Goal: Information Seeking & Learning: Learn about a topic

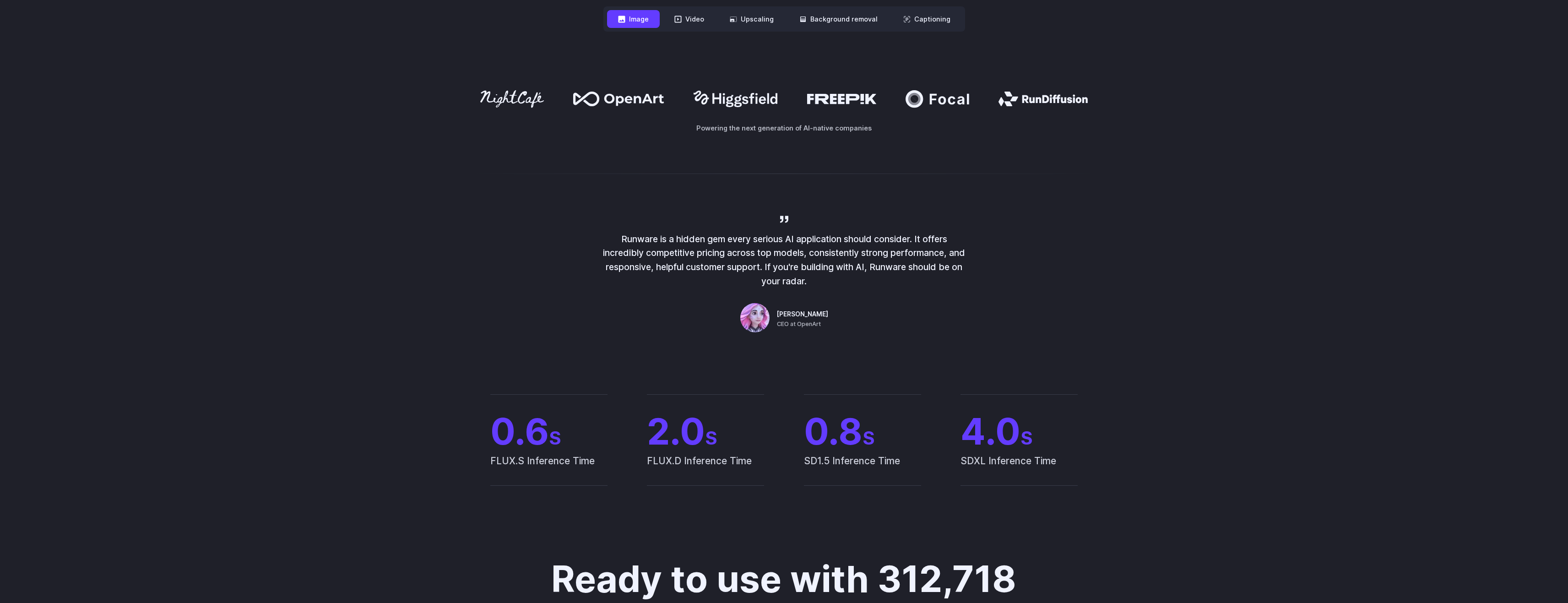
scroll to position [550, 0]
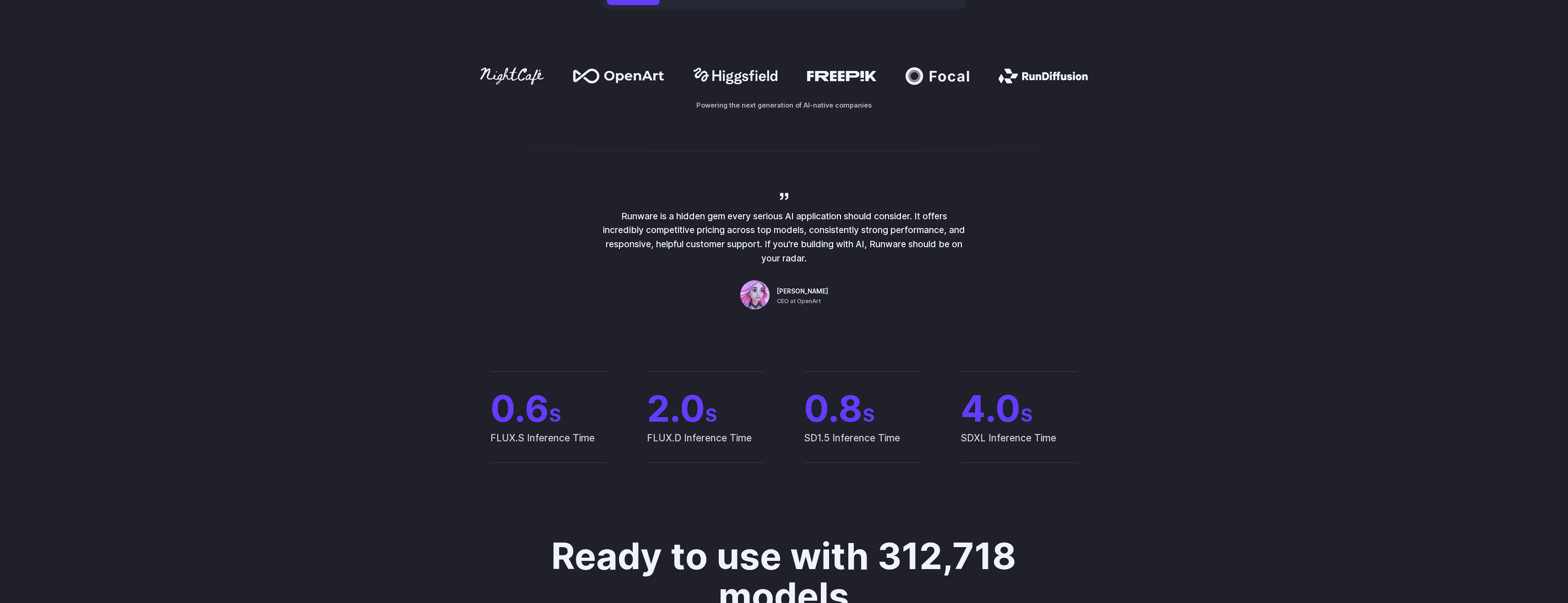
click at [629, 74] on icon at bounding box center [634, 77] width 60 height 12
click at [671, 163] on div "Runware is a hidden gem every serious AI application should consider. It offers…" at bounding box center [784, 251] width 1568 height 180
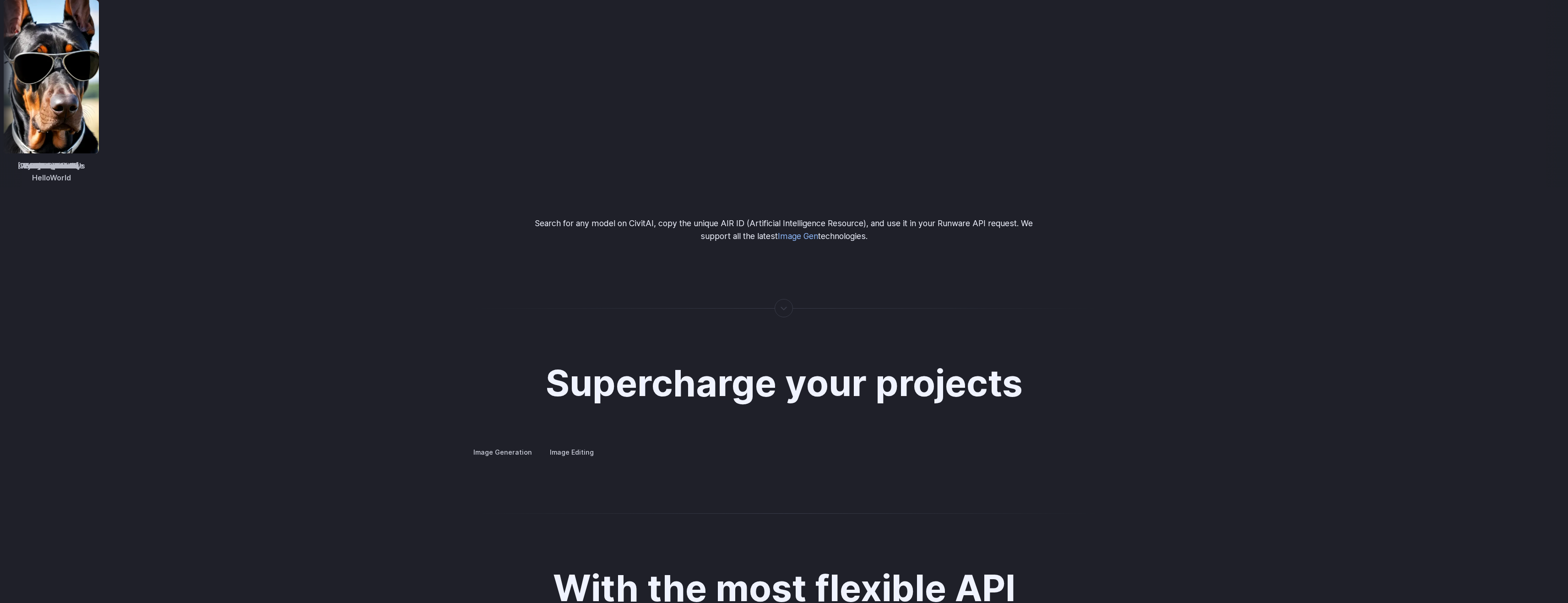
scroll to position [1603, 0]
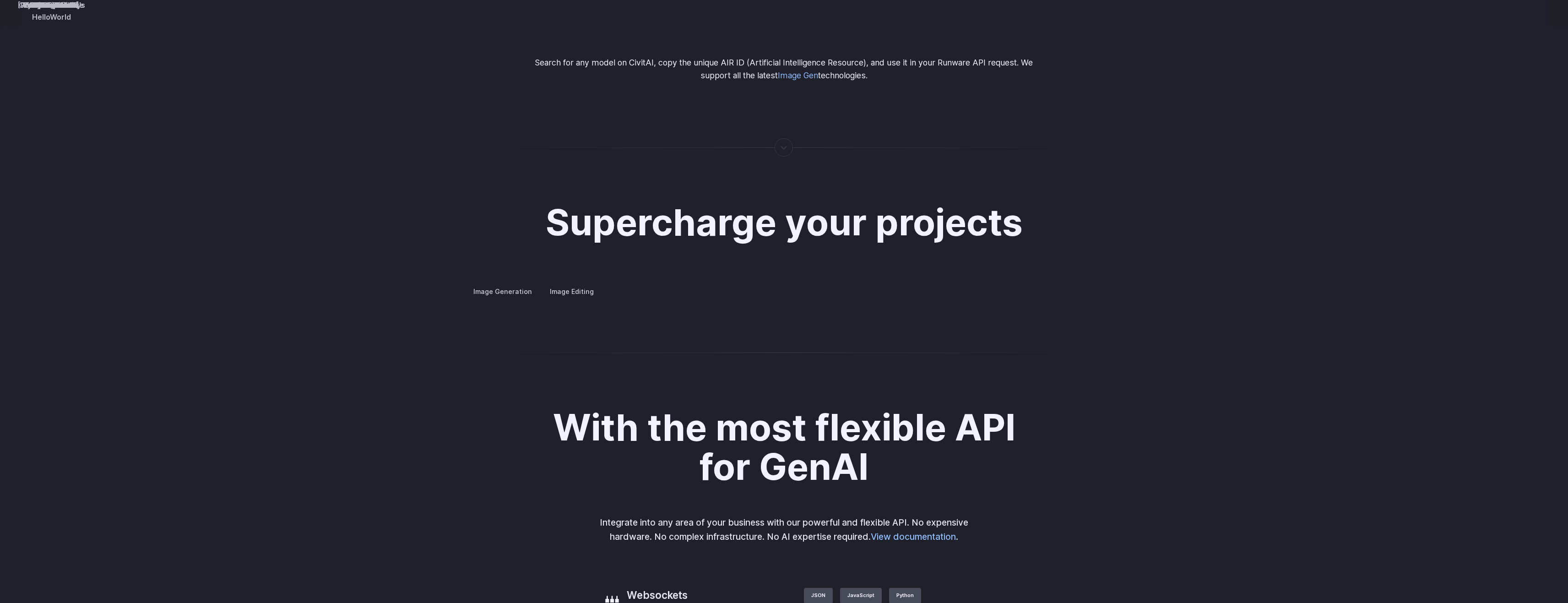
click at [0, 0] on summary "Concept design" at bounding box center [0, 0] width 0 height 0
click at [0, 0] on summary "Creative styling" at bounding box center [0, 0] width 0 height 0
click at [0, 0] on summary "Architecture" at bounding box center [0, 0] width 0 height 0
click at [0, 0] on summary "Product design" at bounding box center [0, 0] width 0 height 0
click at [0, 0] on summary "Personalized assets" at bounding box center [0, 0] width 0 height 0
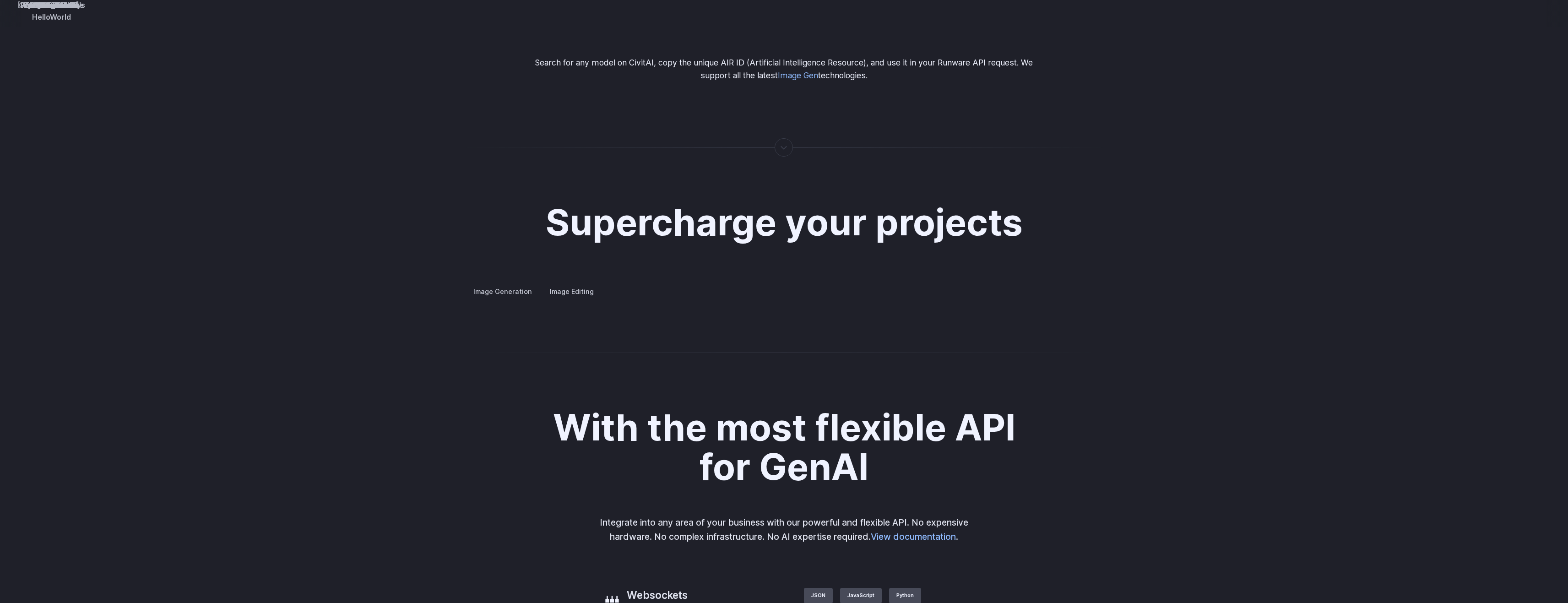
click at [0, 0] on summary "Personalized assets" at bounding box center [0, 0] width 0 height 0
click at [0, 0] on summary "Product design" at bounding box center [0, 0] width 0 height 0
click at [566, 283] on label "Image Editing" at bounding box center [572, 291] width 60 height 16
drag, startPoint x: 957, startPoint y: 398, endPoint x: 780, endPoint y: 373, distance: 178.8
click at [0, 0] on img at bounding box center [0, 0] width 0 height 0
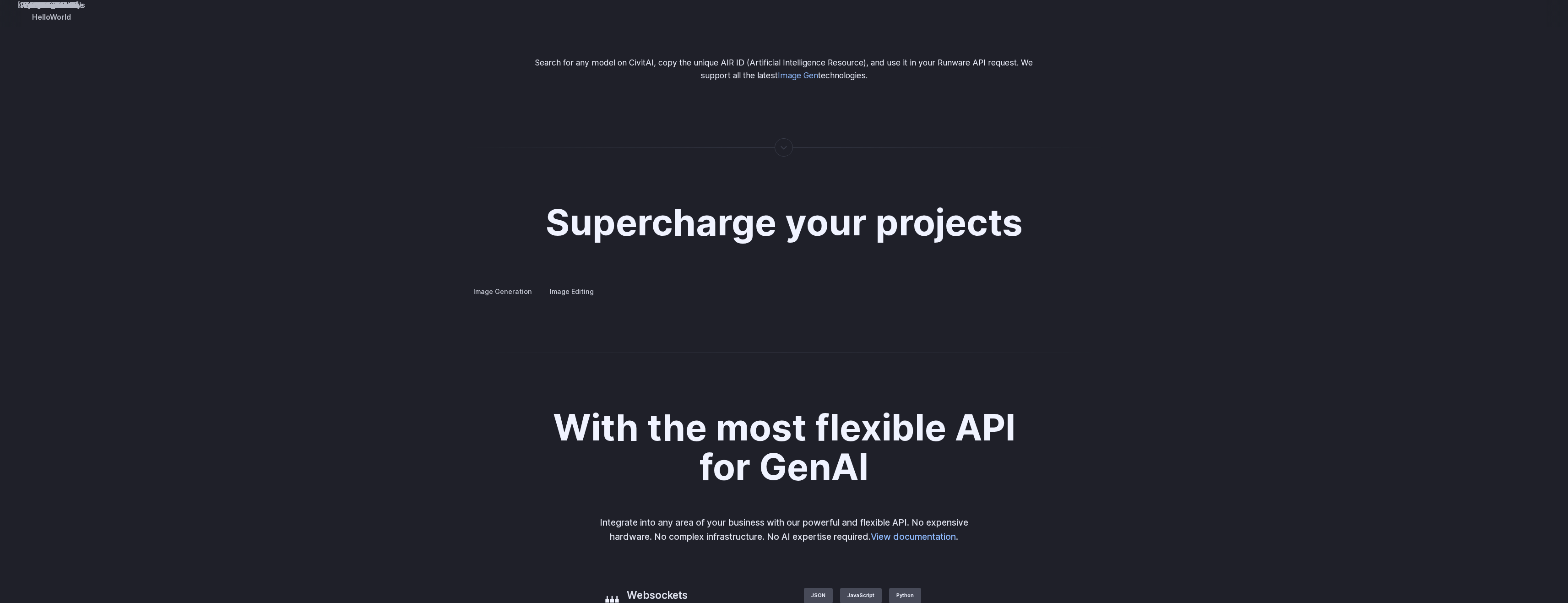
click at [0, 0] on summary "Inpainting" at bounding box center [0, 0] width 0 height 0
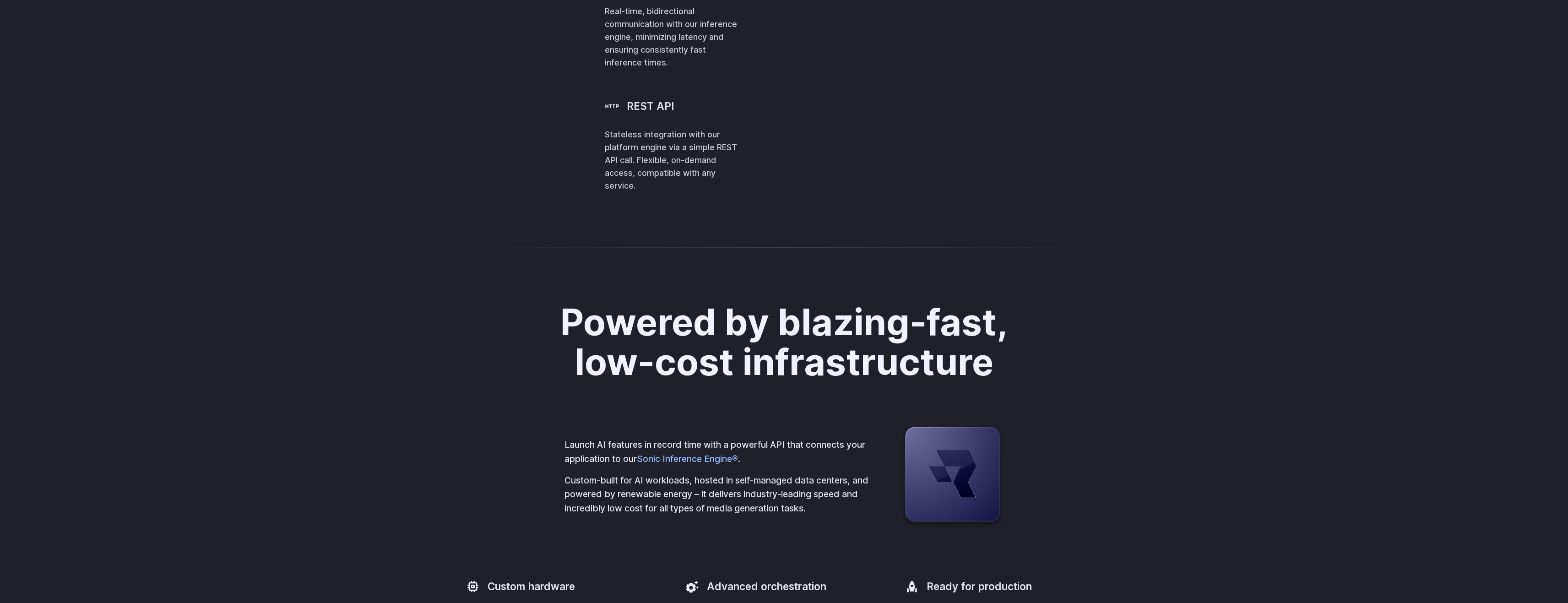
scroll to position [2290, 0]
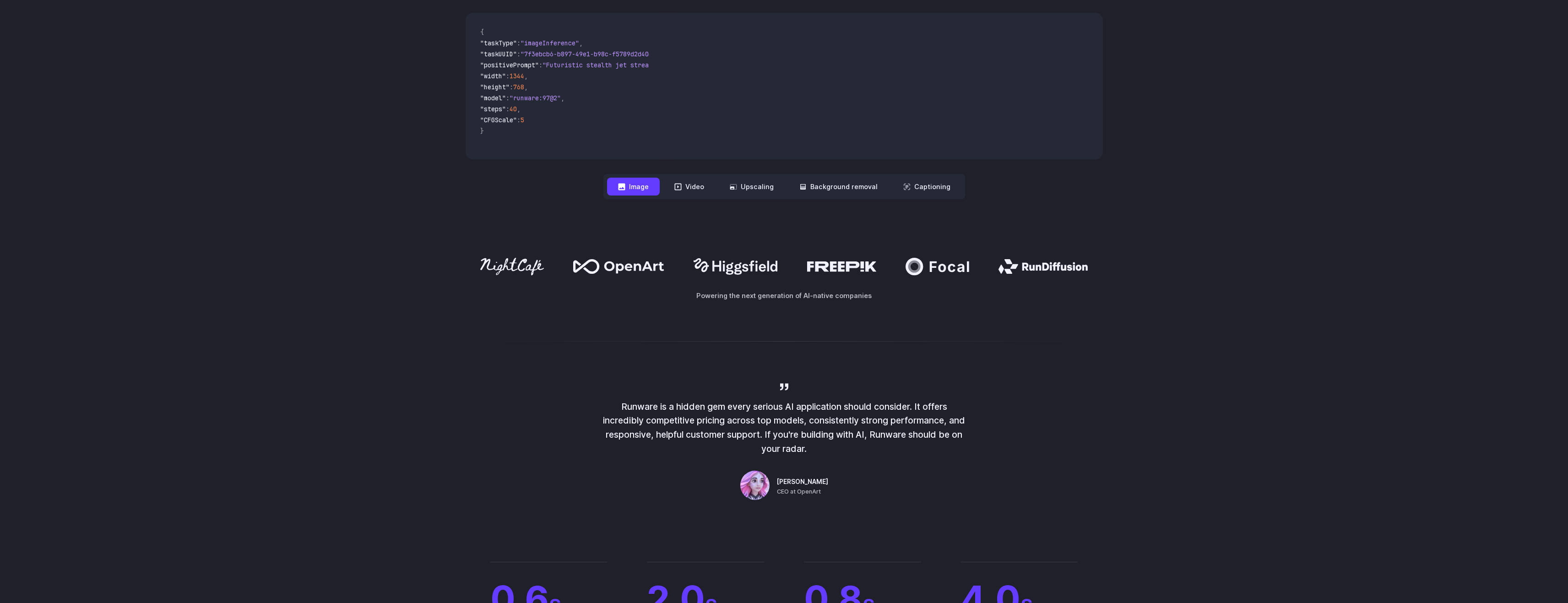
scroll to position [0, 0]
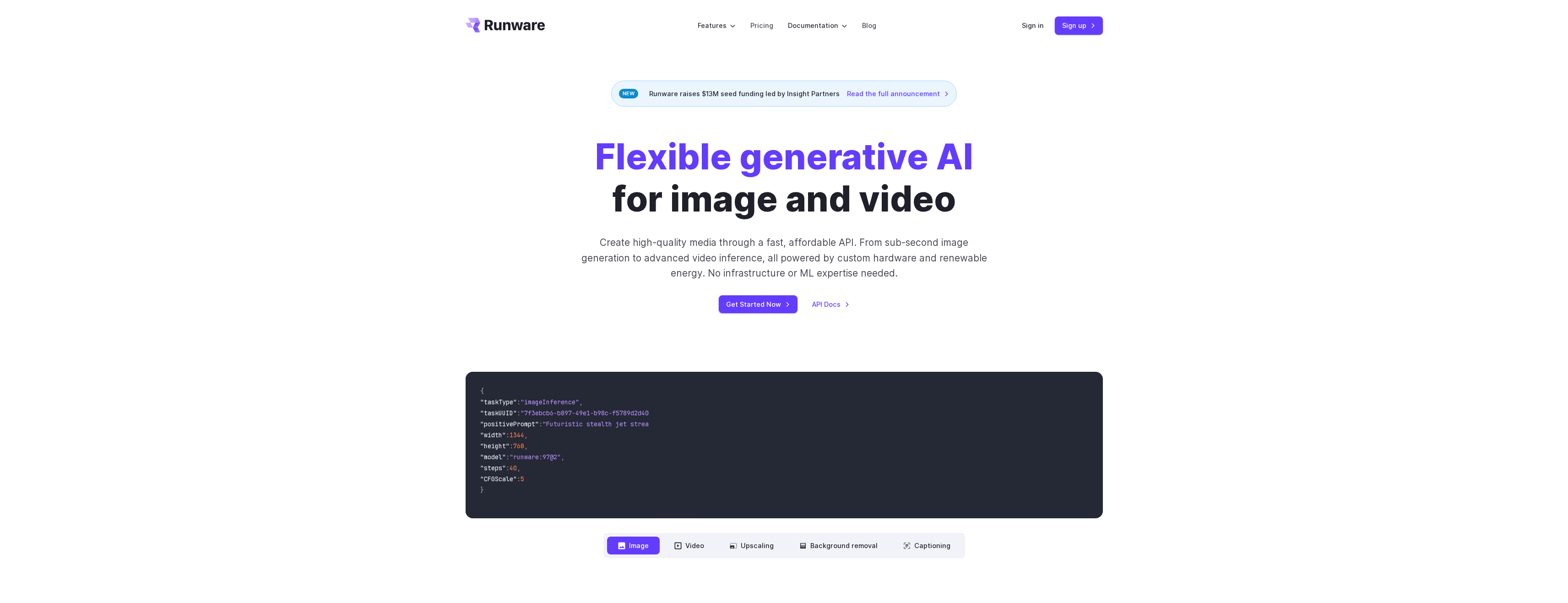
click at [837, 218] on h1 "Flexible generative AI for image and video" at bounding box center [784, 179] width 378 height 84
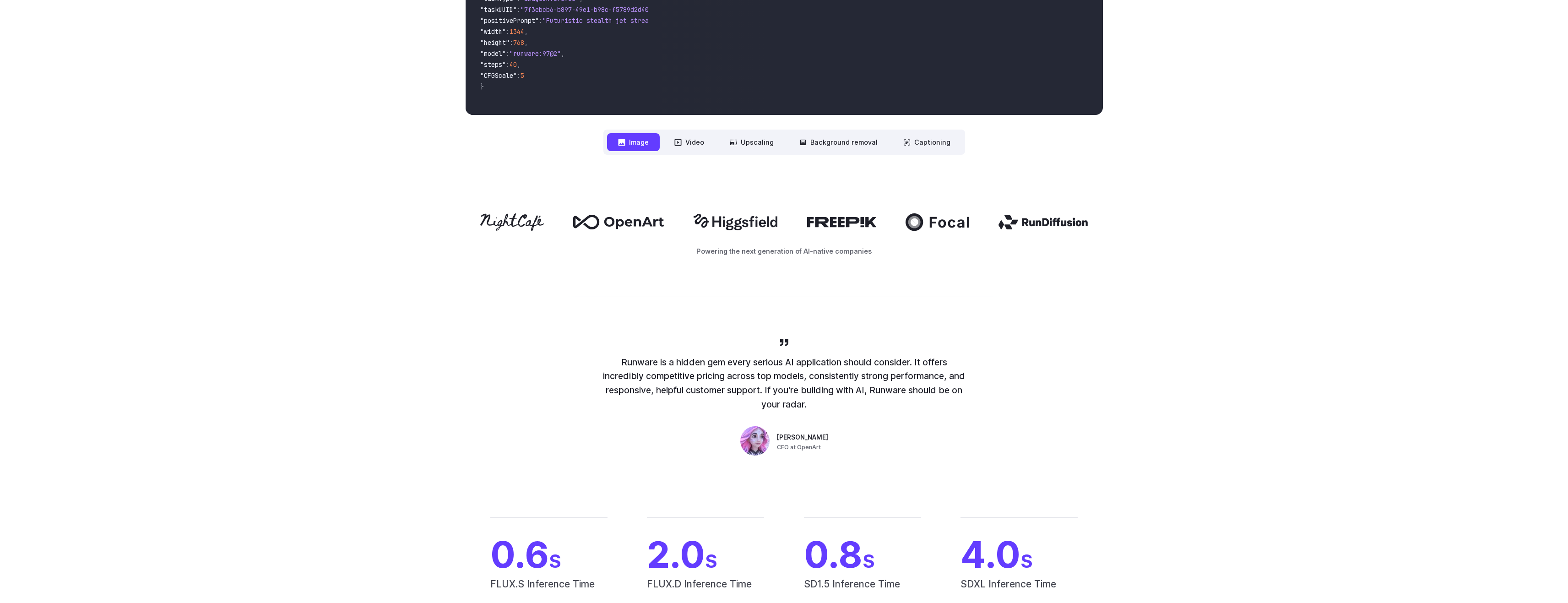
scroll to position [412, 0]
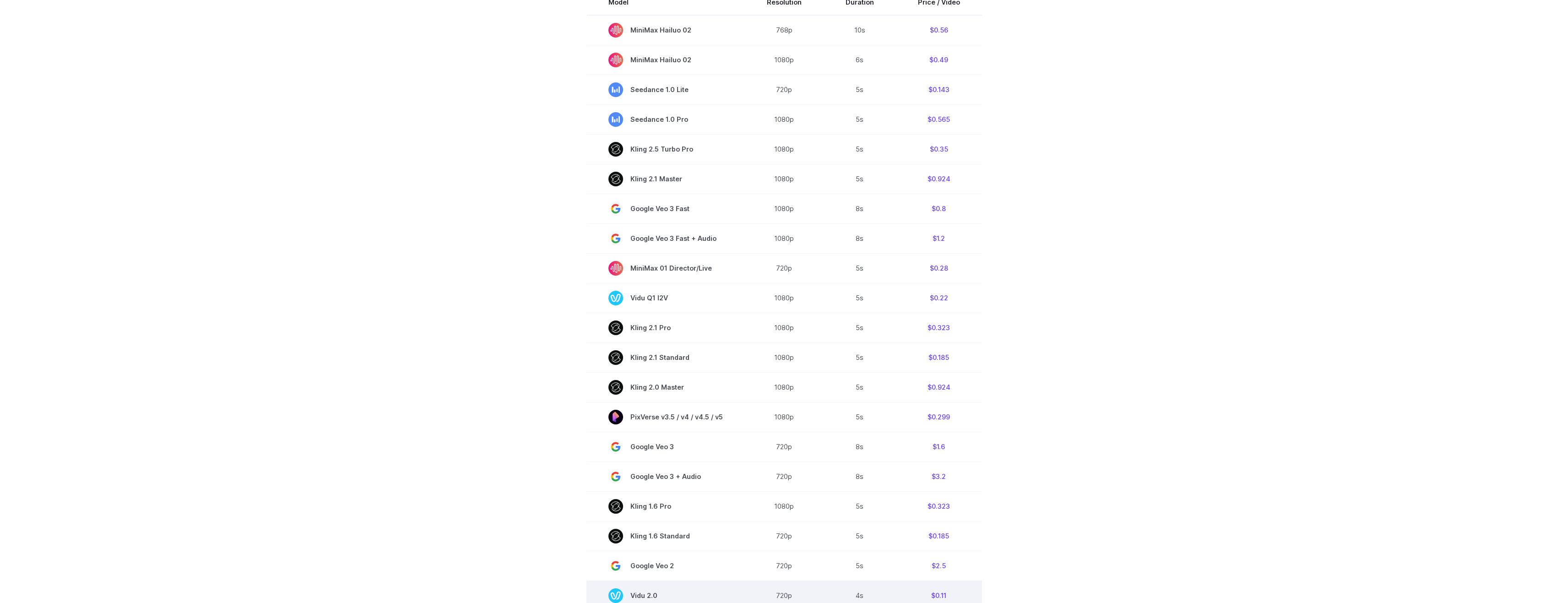
scroll to position [275, 0]
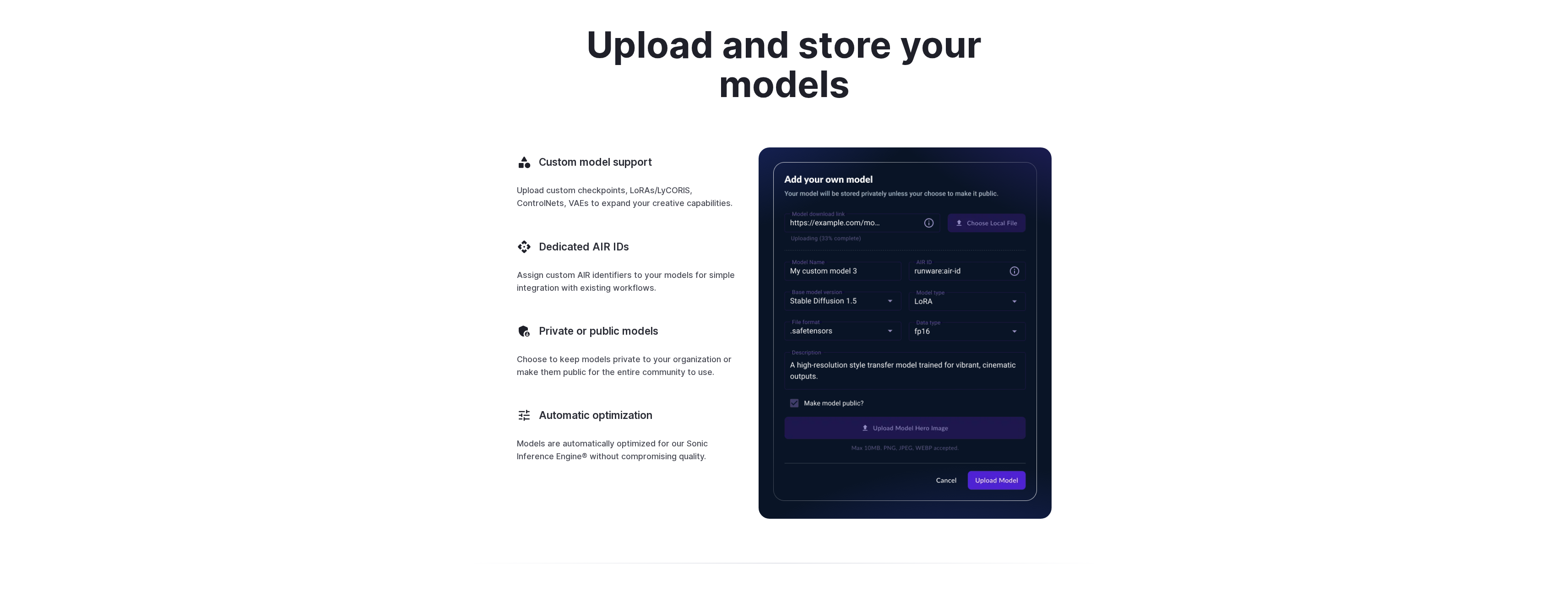
scroll to position [366, 0]
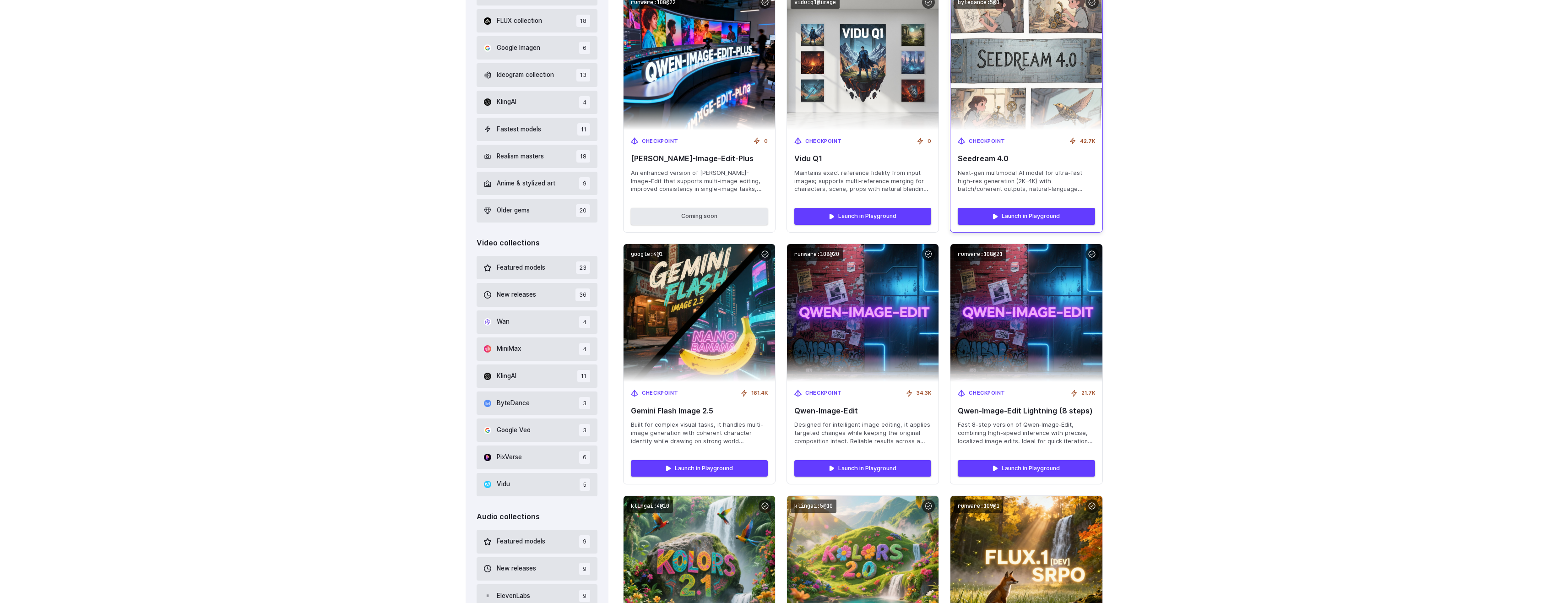
scroll to position [366, 0]
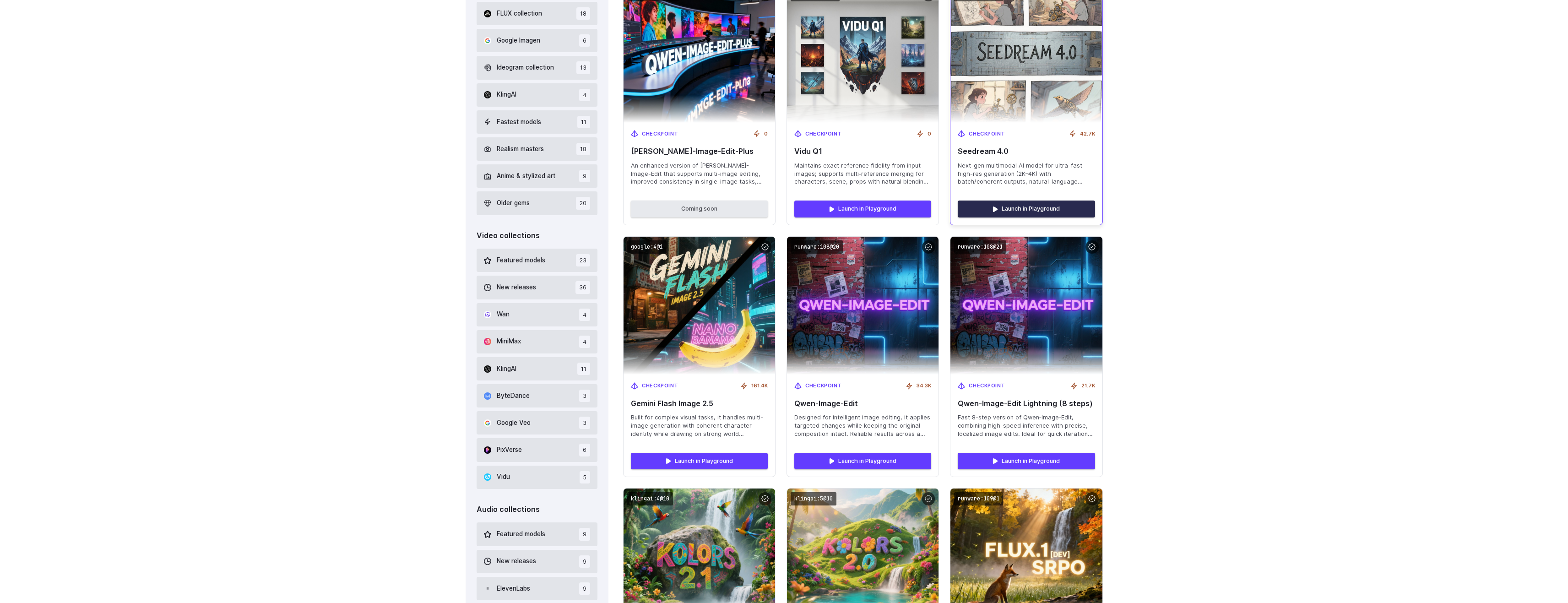
click at [1056, 210] on link "Launch in Playground" at bounding box center [1026, 209] width 137 height 17
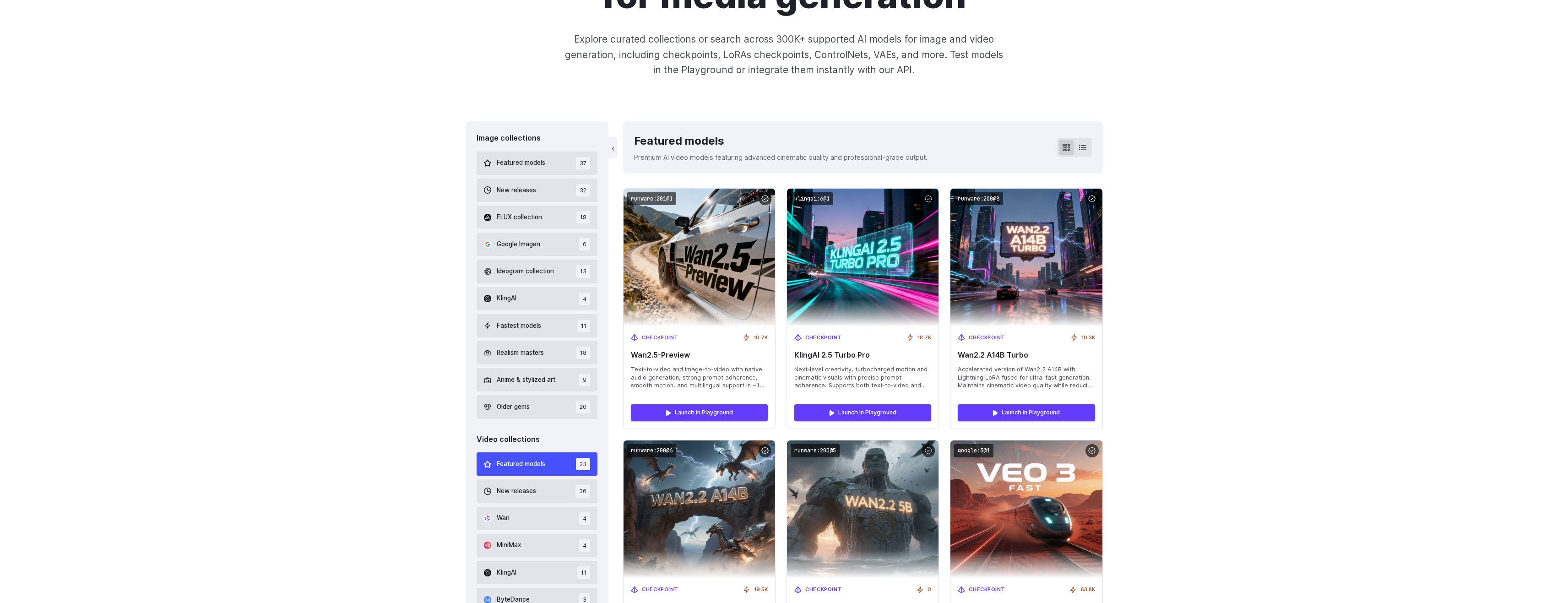
scroll to position [183, 0]
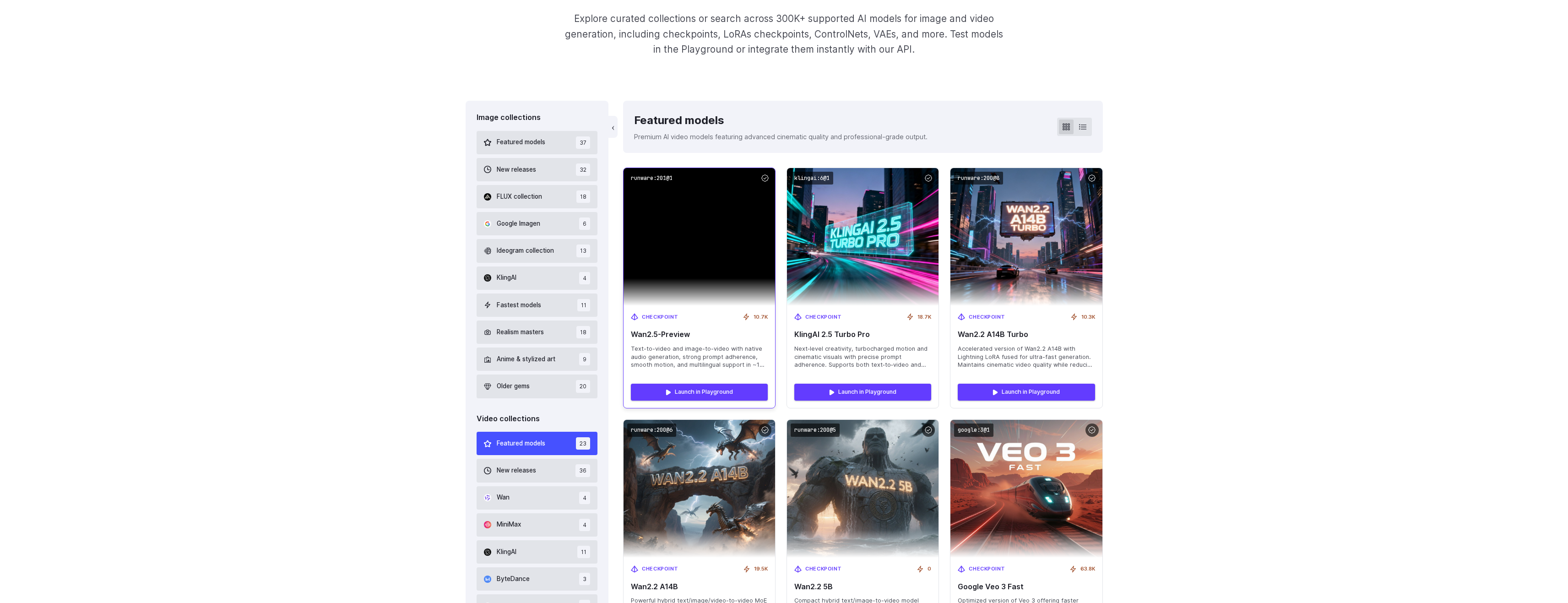
click at [680, 362] on span "Text-to-video and image-to-video with native audio generation, strong prompt ad…" at bounding box center [699, 357] width 137 height 24
